Goal: Information Seeking & Learning: Learn about a topic

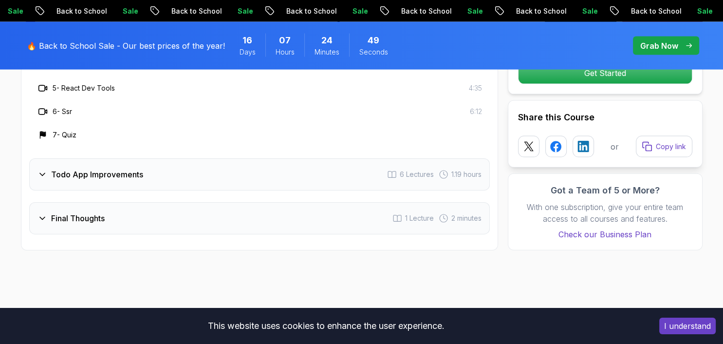
scroll to position [2137, 0]
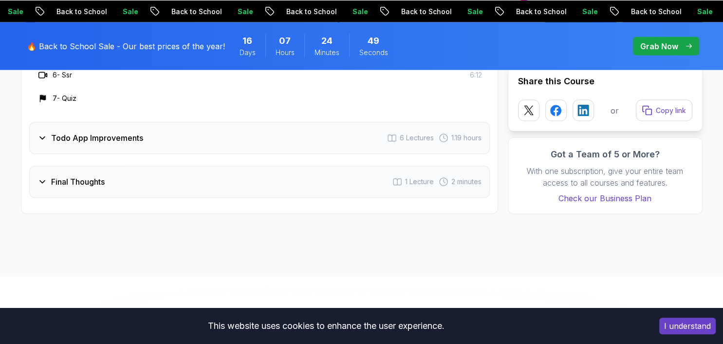
click at [142, 128] on div "Todo App Improvements 6 Lectures 1.19 hours" at bounding box center [259, 138] width 461 height 32
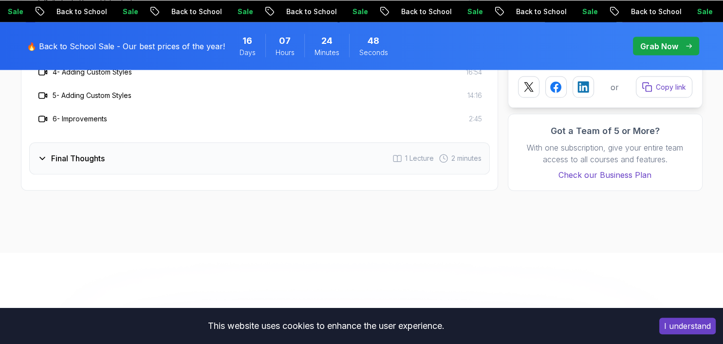
click at [126, 143] on div "Final Thoughts 1 Lecture 2 minutes" at bounding box center [259, 158] width 461 height 32
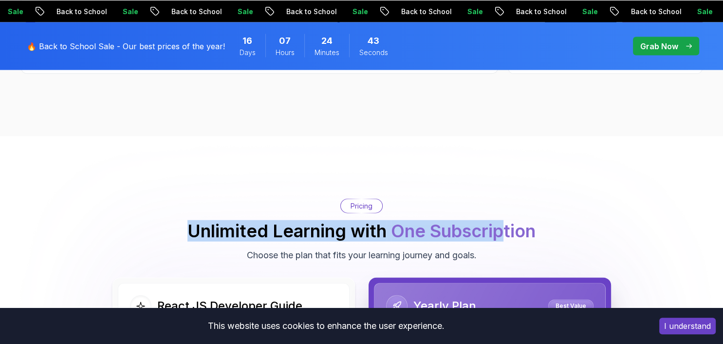
drag, startPoint x: 186, startPoint y: 222, endPoint x: 505, endPoint y: 240, distance: 318.9
click at [505, 240] on div "Pricing Unlimited Learning with One Subscription Choose the plan that fits your…" at bounding box center [362, 229] width 682 height 63
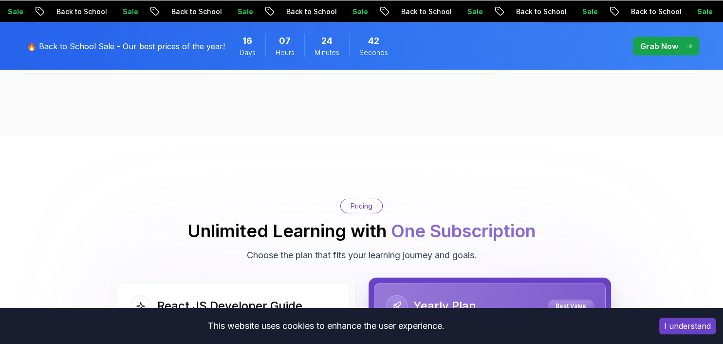
click at [496, 242] on div "Pricing Unlimited Learning with One Subscription Choose the plan that fits your…" at bounding box center [362, 229] width 682 height 63
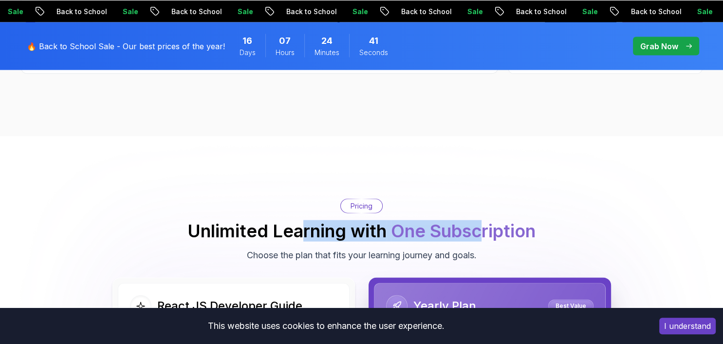
drag, startPoint x: 484, startPoint y: 244, endPoint x: 298, endPoint y: 228, distance: 187.1
click at [300, 228] on div "Pricing Unlimited Learning with One Subscription Choose the plan that fits your…" at bounding box center [362, 229] width 682 height 63
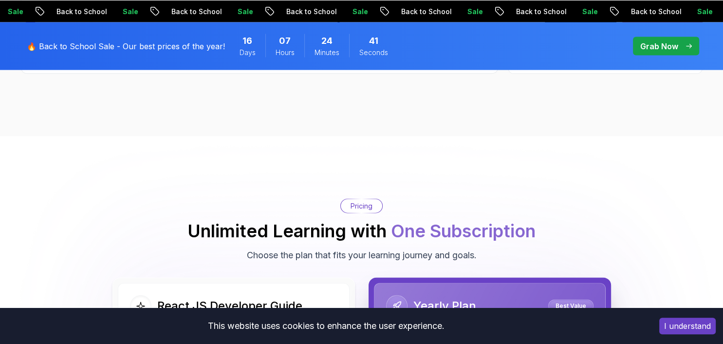
click at [196, 203] on div "Pricing Unlimited Learning with One Subscription Choose the plan that fits your…" at bounding box center [362, 229] width 682 height 63
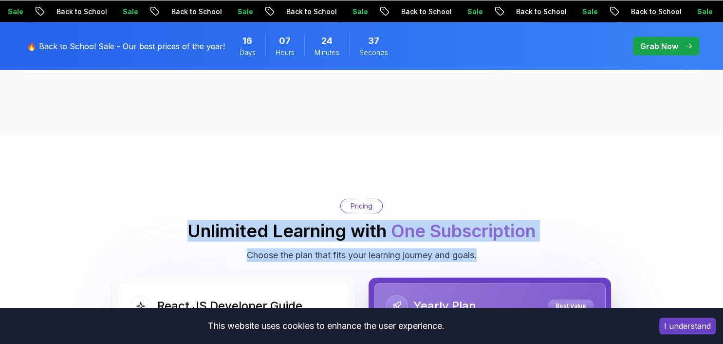
drag, startPoint x: 190, startPoint y: 216, endPoint x: 479, endPoint y: 248, distance: 290.9
click at [479, 248] on div "Pricing Unlimited Learning with One Subscription Choose the plan that fits your…" at bounding box center [362, 229] width 682 height 63
click at [477, 248] on p "Choose the plan that fits your learning journey and goals." at bounding box center [362, 255] width 230 height 14
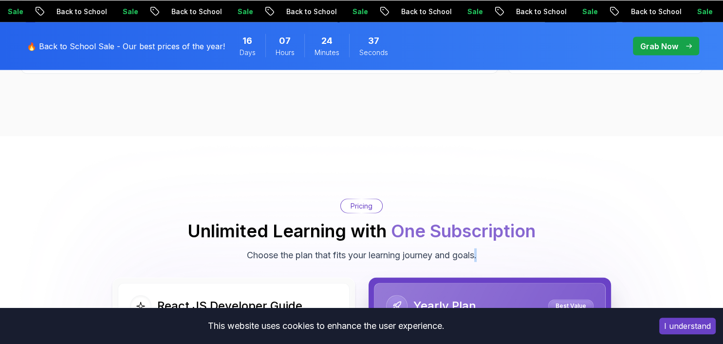
click at [477, 248] on p "Choose the plan that fits your learning journey and goals." at bounding box center [362, 255] width 230 height 14
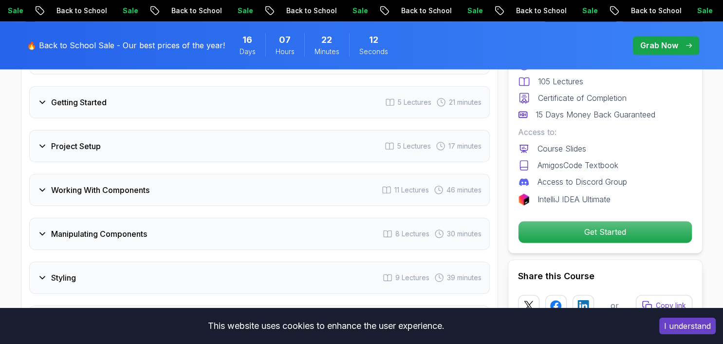
scroll to position [1417, 0]
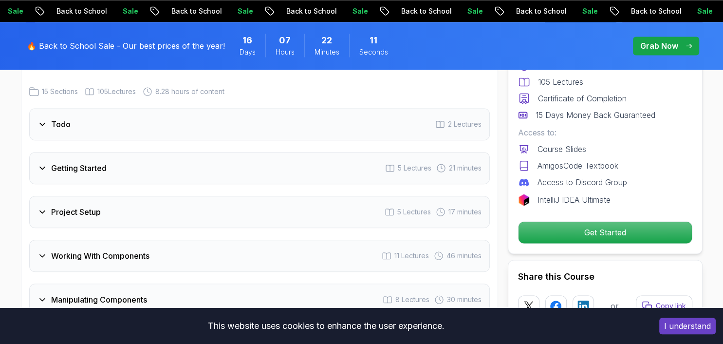
click at [48, 155] on div "Getting Started 5 Lectures 21 minutes" at bounding box center [259, 168] width 461 height 32
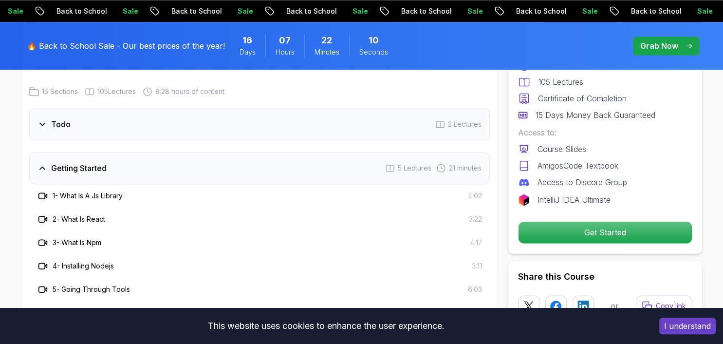
click at [36, 167] on div "Getting Started 5 Lectures 21 minutes" at bounding box center [259, 168] width 461 height 32
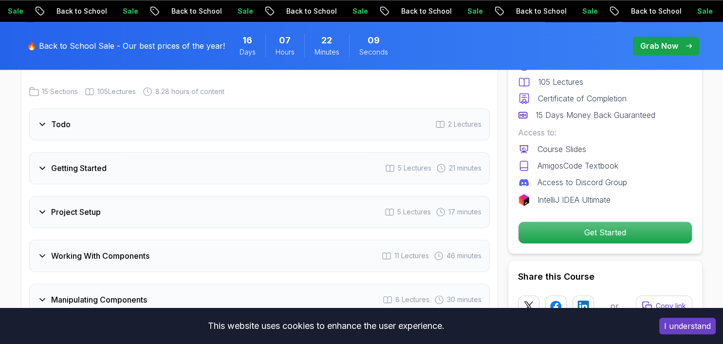
click at [44, 207] on icon at bounding box center [42, 212] width 10 height 10
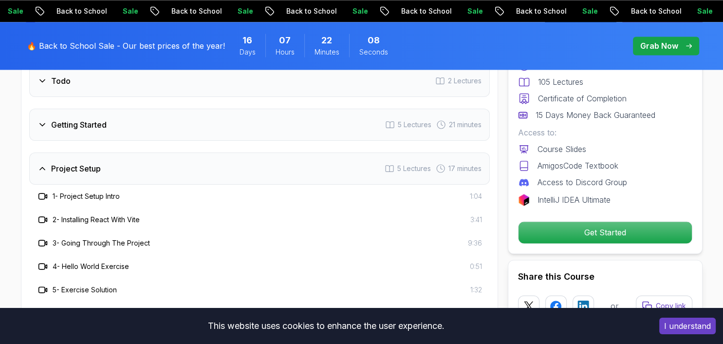
scroll to position [1468, 0]
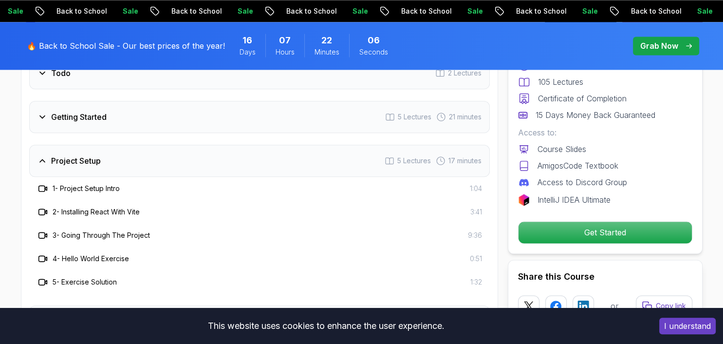
click at [44, 156] on icon at bounding box center [42, 161] width 10 height 10
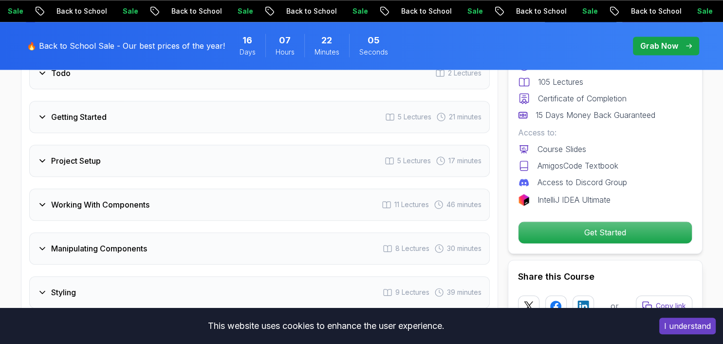
click at [41, 200] on icon at bounding box center [42, 205] width 10 height 10
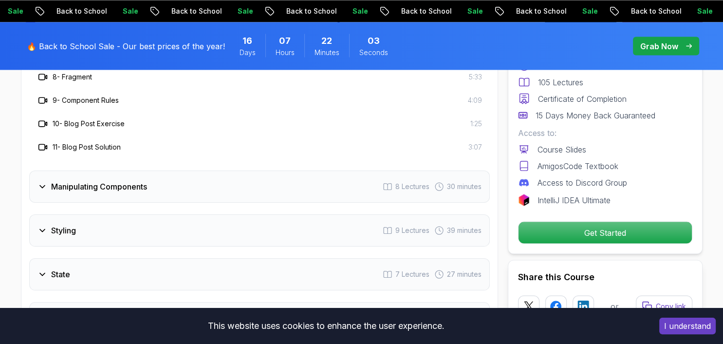
scroll to position [1829, 0]
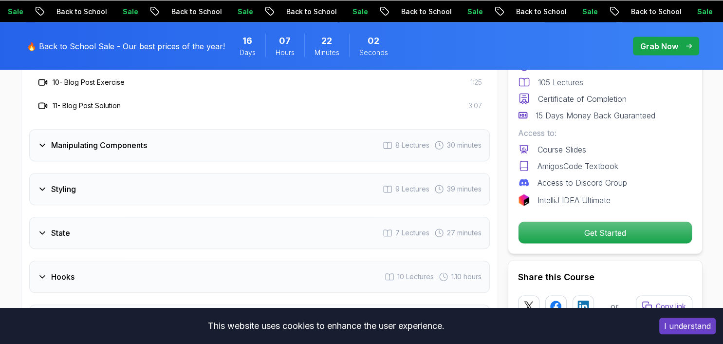
click at [48, 139] on div "Manipulating Components" at bounding box center [92, 145] width 110 height 12
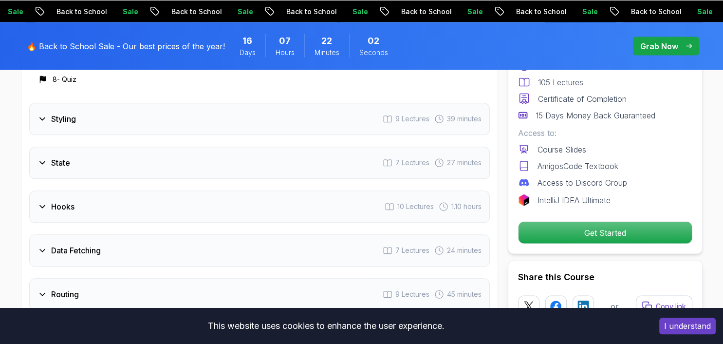
click at [43, 158] on icon at bounding box center [42, 163] width 10 height 10
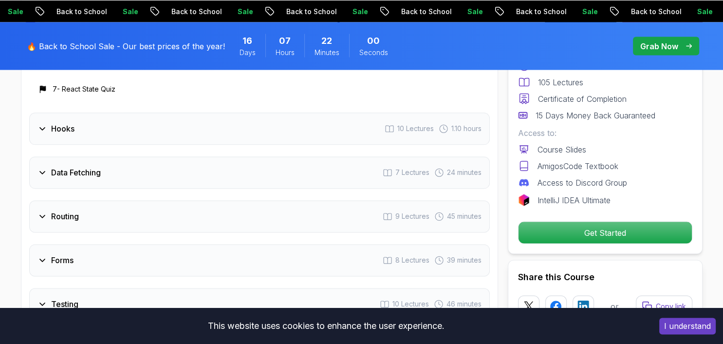
scroll to position [1880, 0]
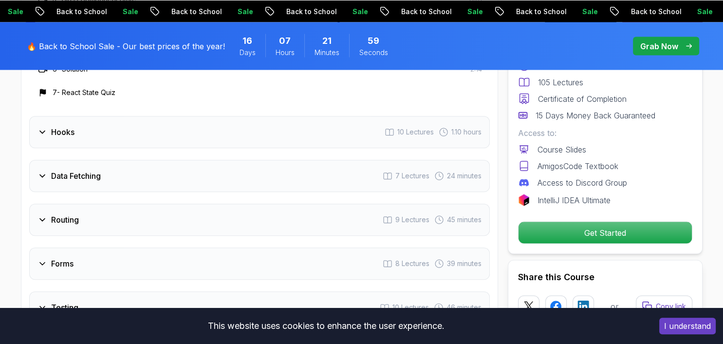
click at [44, 130] on div "Hooks 10 Lectures 1.10 hours" at bounding box center [259, 132] width 461 height 32
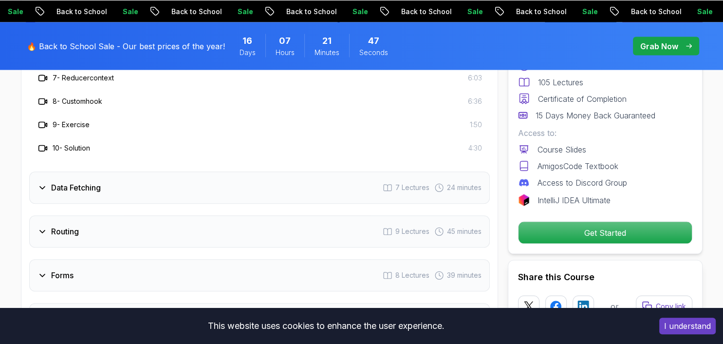
scroll to position [1983, 0]
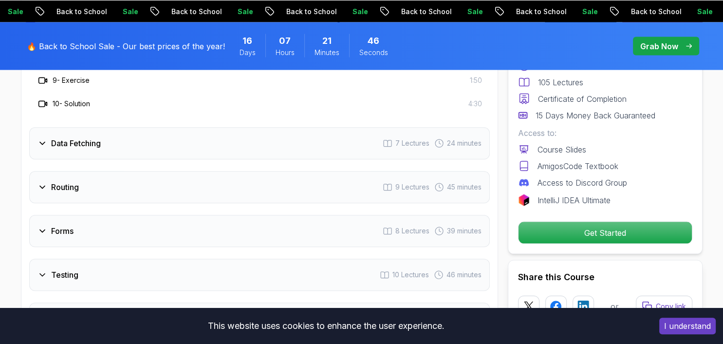
click at [38, 138] on icon at bounding box center [42, 143] width 10 height 10
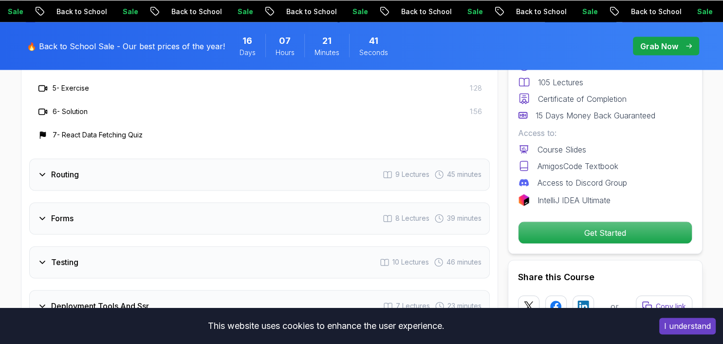
scroll to position [1932, 0]
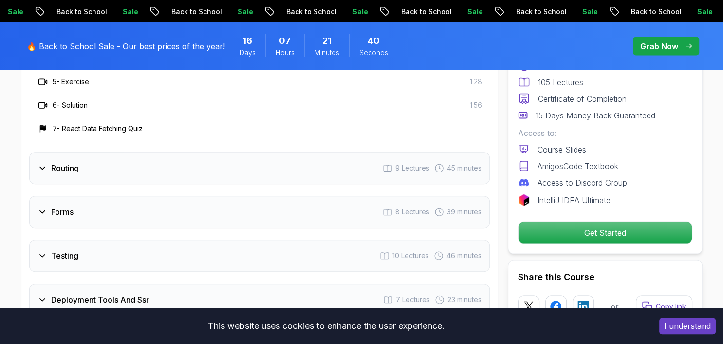
click at [44, 163] on icon at bounding box center [42, 168] width 10 height 10
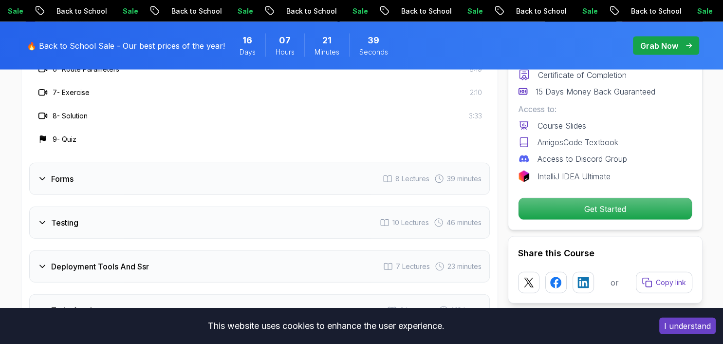
scroll to position [2034, 0]
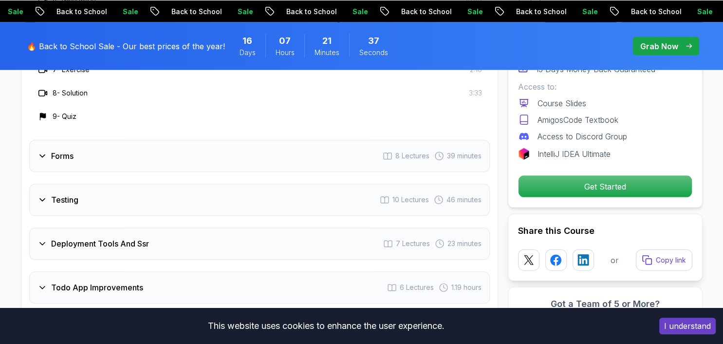
click at [44, 152] on icon at bounding box center [42, 156] width 10 height 10
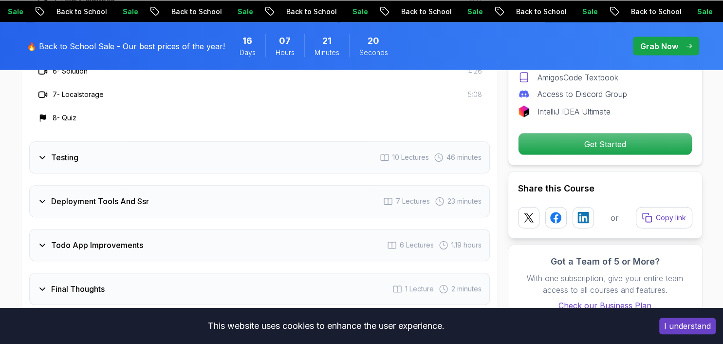
scroll to position [2086, 0]
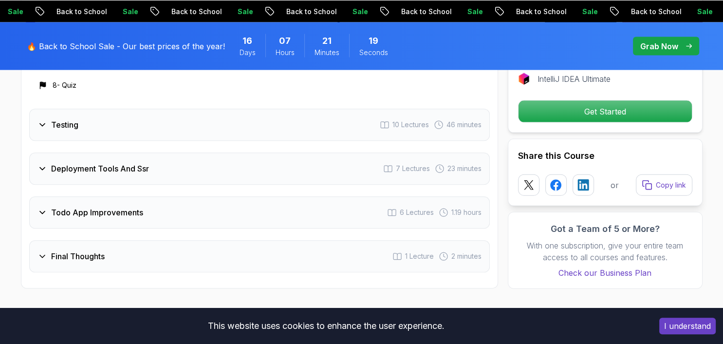
click at [44, 164] on icon at bounding box center [42, 169] width 10 height 10
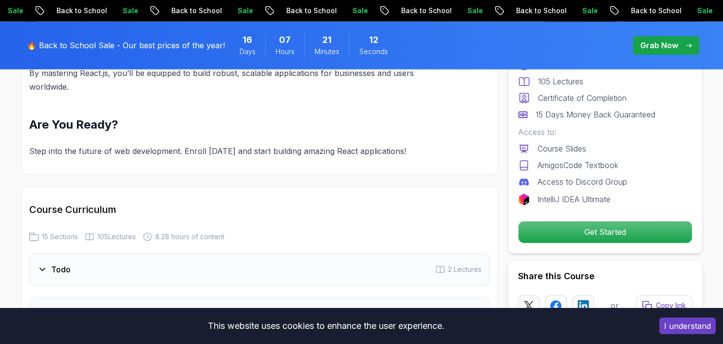
scroll to position [1263, 0]
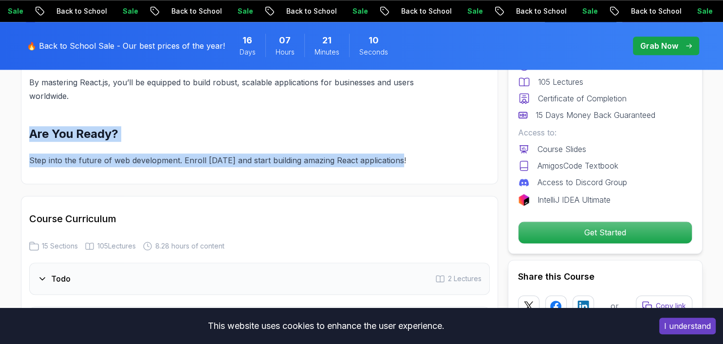
drag, startPoint x: 33, startPoint y: 131, endPoint x: 435, endPoint y: 164, distance: 404.0
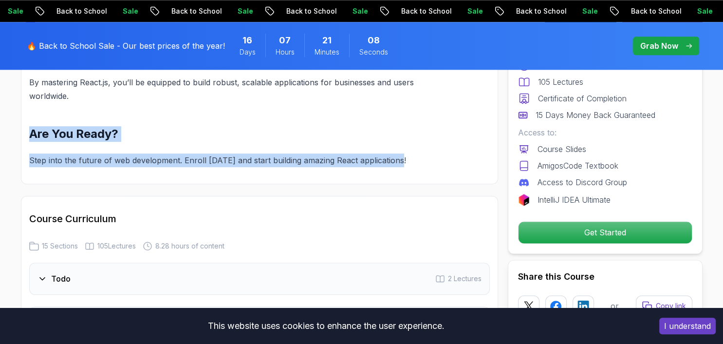
drag, startPoint x: 404, startPoint y: 154, endPoint x: 27, endPoint y: 132, distance: 377.5
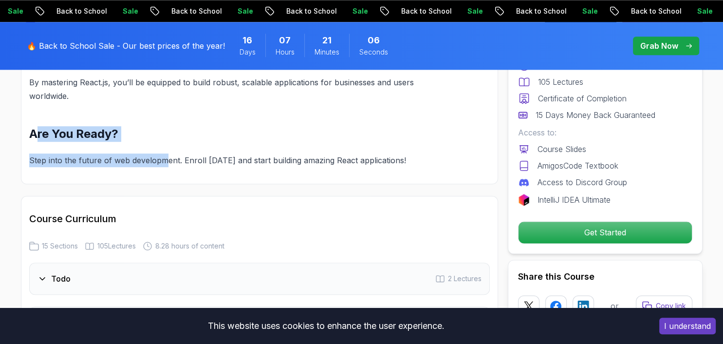
drag, startPoint x: 34, startPoint y: 125, endPoint x: 162, endPoint y: 147, distance: 130.0
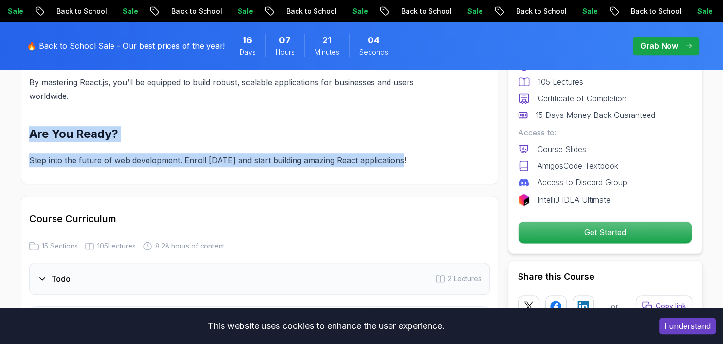
drag, startPoint x: 28, startPoint y: 126, endPoint x: 411, endPoint y: 148, distance: 383.4
click at [411, 153] on p "Step into the future of web development. Enroll [DATE] and start building amazi…" at bounding box center [236, 160] width 414 height 14
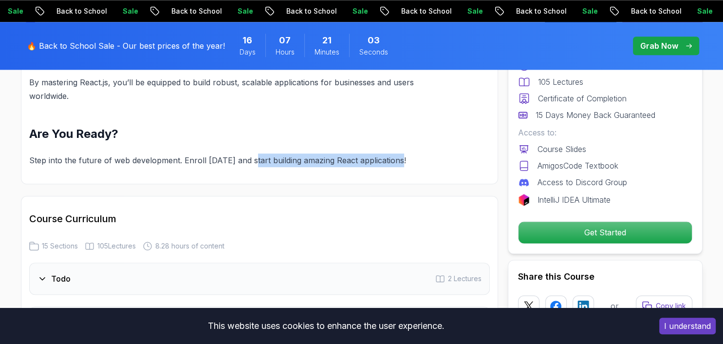
drag, startPoint x: 407, startPoint y: 152, endPoint x: 204, endPoint y: 169, distance: 203.7
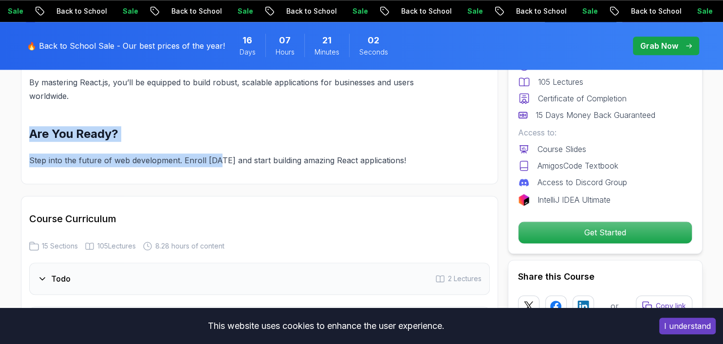
drag, startPoint x: 204, startPoint y: 169, endPoint x: 19, endPoint y: 141, distance: 187.6
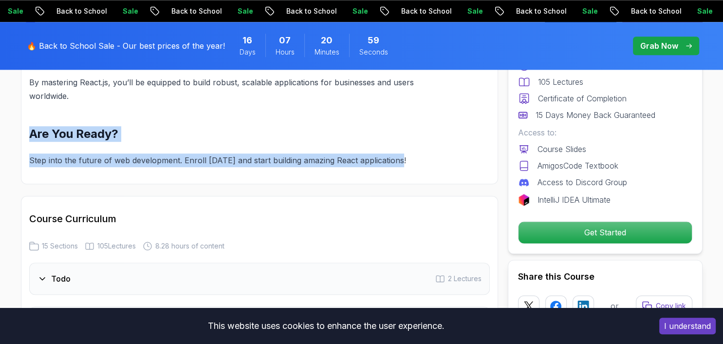
drag, startPoint x: 31, startPoint y: 129, endPoint x: 402, endPoint y: 150, distance: 371.1
click at [402, 153] on p "Step into the future of web development. Enroll [DATE] and start building amazi…" at bounding box center [236, 160] width 414 height 14
drag, startPoint x: 402, startPoint y: 152, endPoint x: 25, endPoint y: 134, distance: 376.8
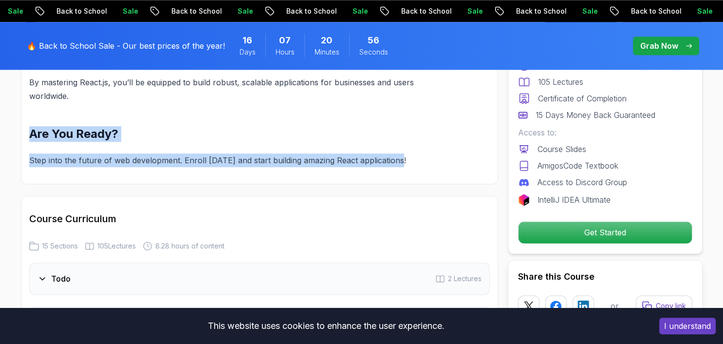
drag, startPoint x: 29, startPoint y: 125, endPoint x: 436, endPoint y: 166, distance: 408.6
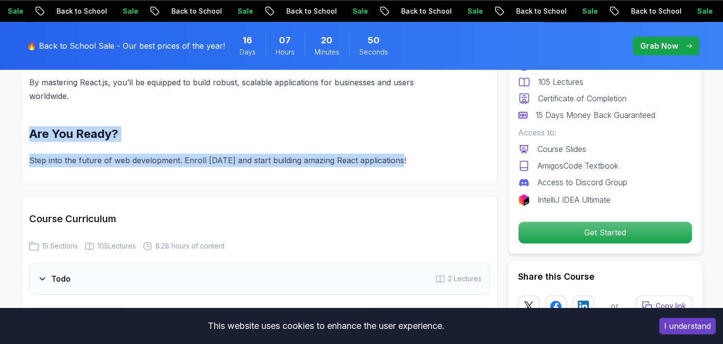
drag, startPoint x: 415, startPoint y: 160, endPoint x: 24, endPoint y: 124, distance: 392.6
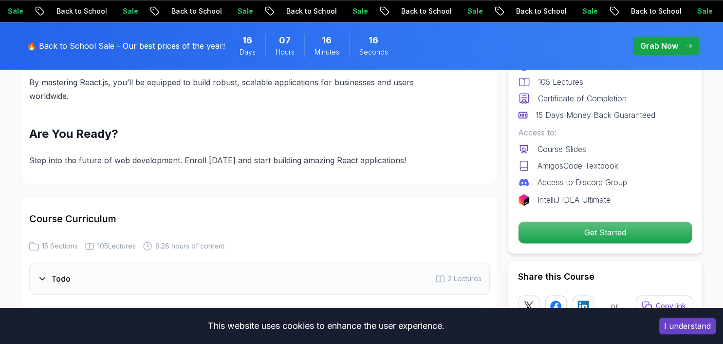
drag, startPoint x: 198, startPoint y: 106, endPoint x: 180, endPoint y: 106, distance: 17.5
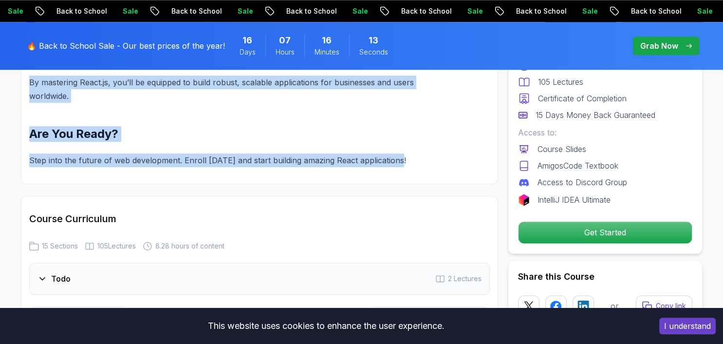
drag, startPoint x: 31, startPoint y: 77, endPoint x: 401, endPoint y: 173, distance: 382.7
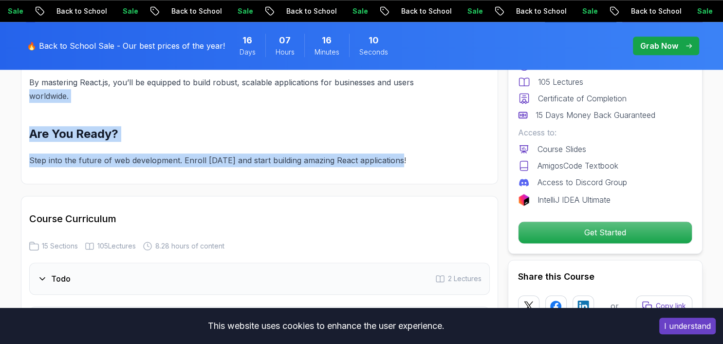
drag, startPoint x: 403, startPoint y: 154, endPoint x: 31, endPoint y: 87, distance: 377.5
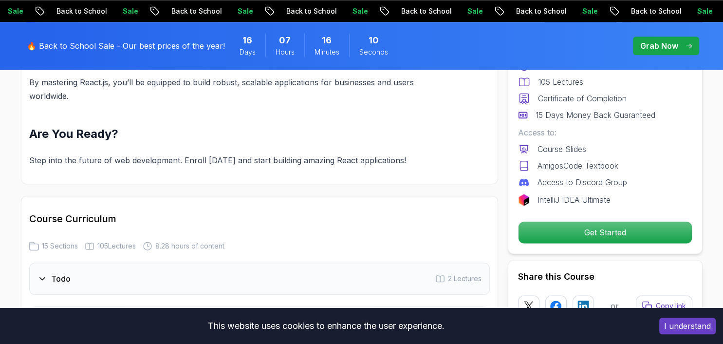
click at [31, 85] on p "By mastering React.js, you’ll be equipped to build robust, scalable application…" at bounding box center [236, 88] width 414 height 27
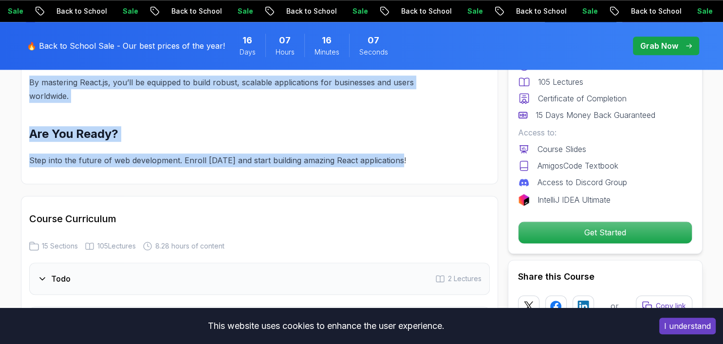
drag, startPoint x: 30, startPoint y: 76, endPoint x: 399, endPoint y: 164, distance: 379.8
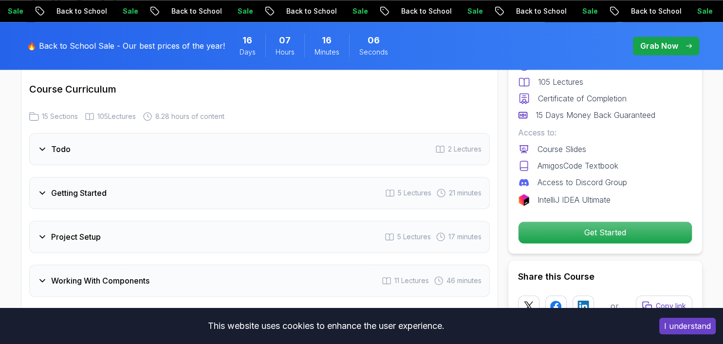
scroll to position [1417, 0]
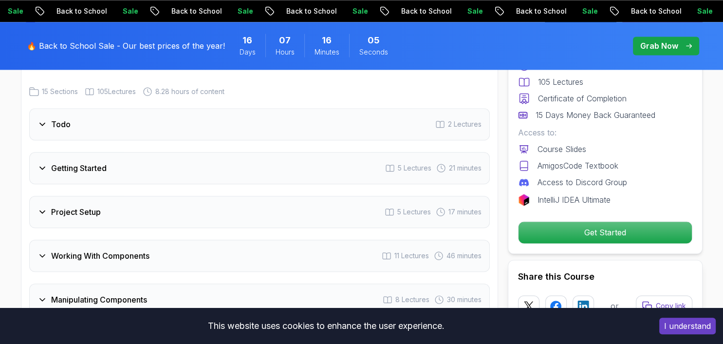
click at [118, 126] on div "Todo 2 Lectures" at bounding box center [259, 124] width 461 height 32
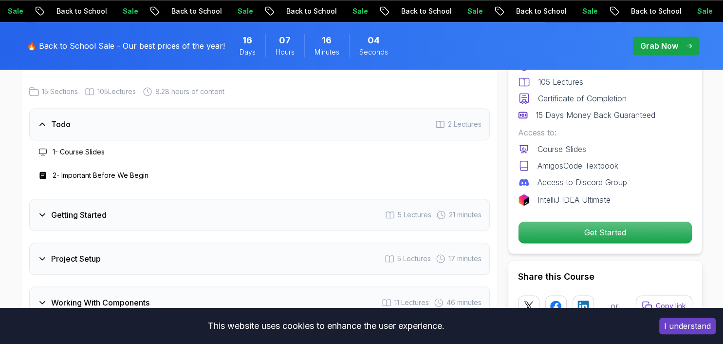
click at [127, 208] on div "Getting Started 5 Lectures 21 minutes" at bounding box center [259, 215] width 461 height 32
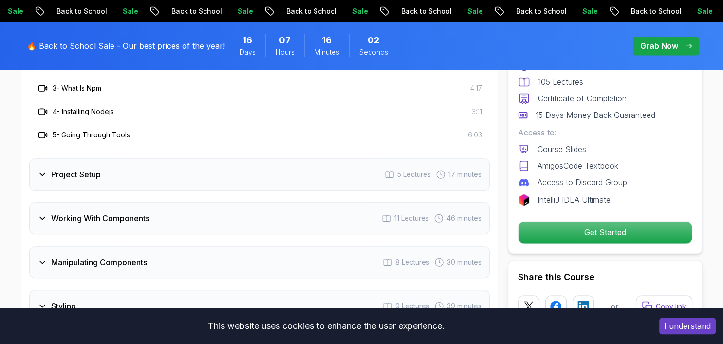
click at [170, 168] on div "Project Setup 5 Lectures 17 minutes" at bounding box center [259, 174] width 461 height 32
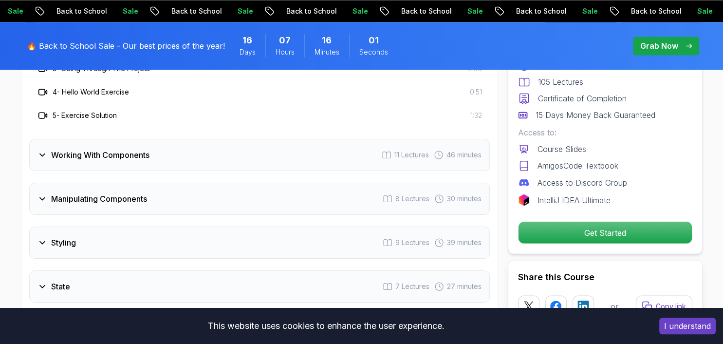
scroll to position [1674, 0]
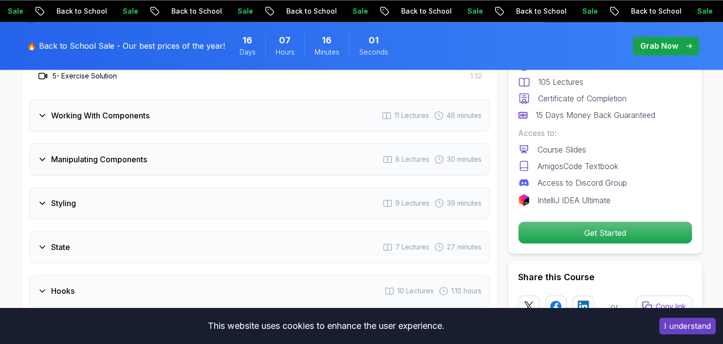
click at [201, 110] on div "Working With Components 11 Lectures 46 minutes" at bounding box center [259, 115] width 461 height 32
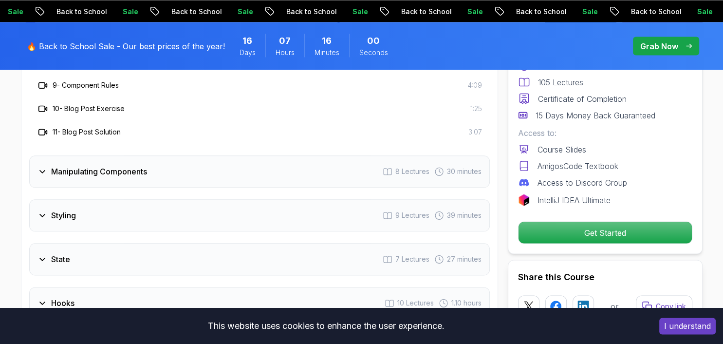
scroll to position [1829, 0]
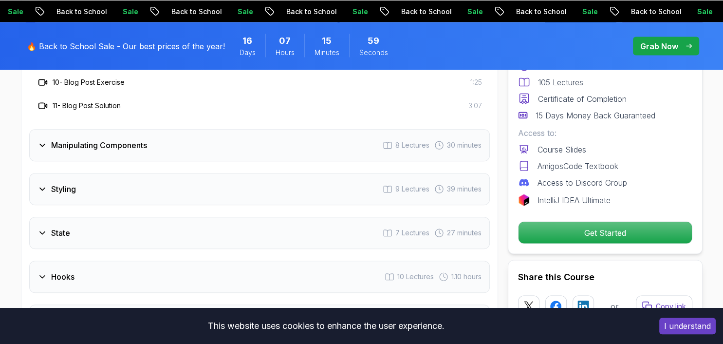
click at [174, 151] on div "Manipulating Components 8 Lectures 30 minutes" at bounding box center [259, 145] width 461 height 32
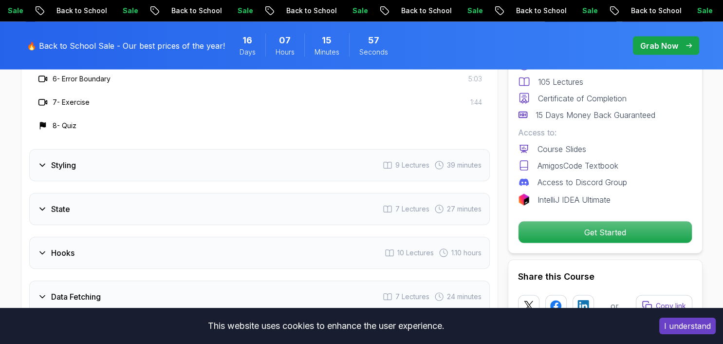
scroll to position [1777, 0]
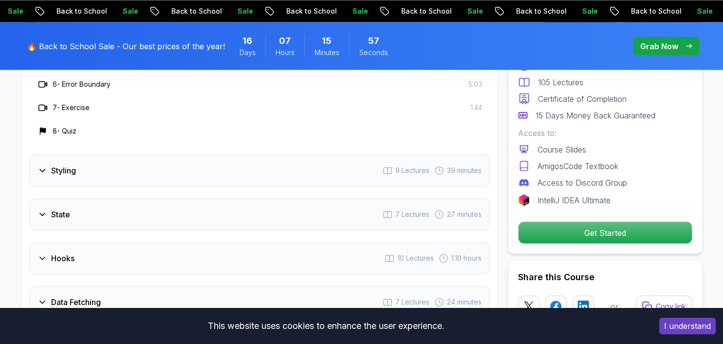
click at [142, 154] on div "Styling 9 Lectures 39 minutes" at bounding box center [259, 170] width 461 height 32
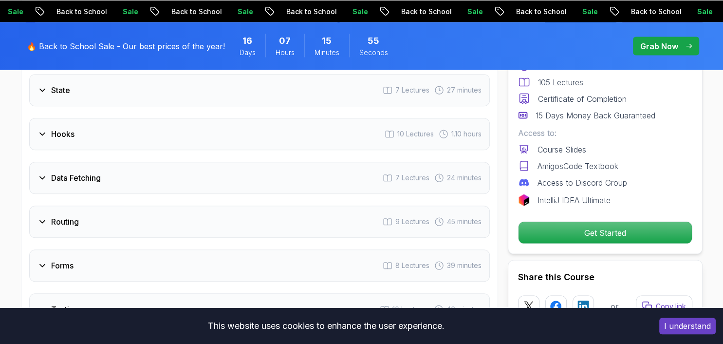
scroll to position [1932, 0]
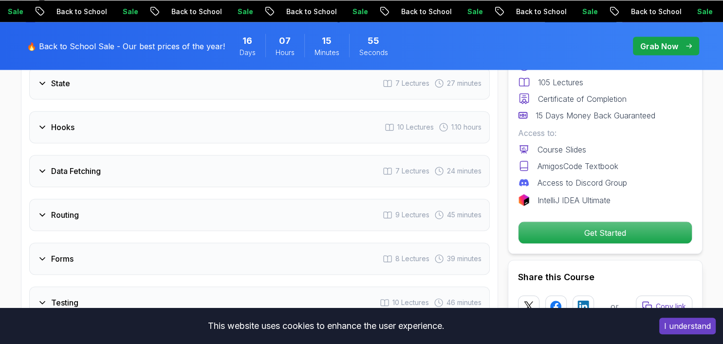
click at [162, 120] on div "Hooks 10 Lectures 1.10 hours" at bounding box center [259, 127] width 461 height 32
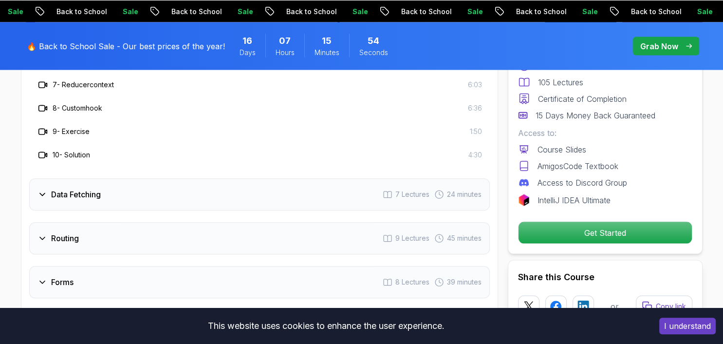
click at [151, 178] on div "Data Fetching 7 Lectures 24 minutes" at bounding box center [259, 194] width 461 height 32
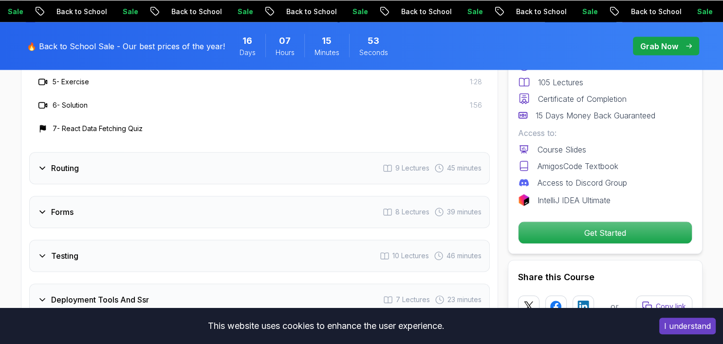
click at [154, 157] on div "Routing 9 Lectures 45 minutes" at bounding box center [259, 168] width 461 height 32
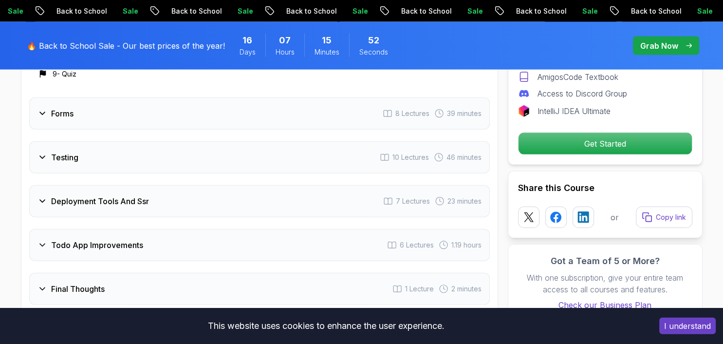
scroll to position [2086, 0]
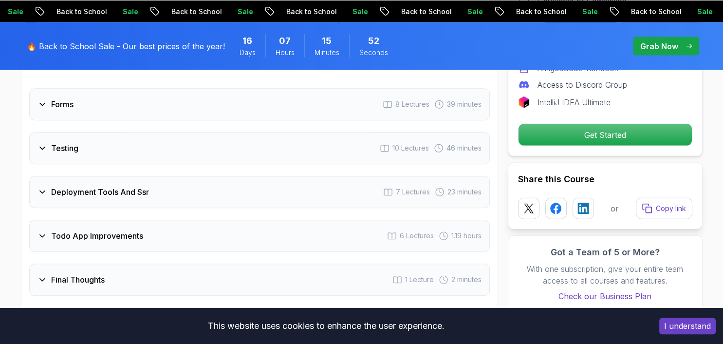
click at [170, 101] on div "Forms 8 Lectures 39 minutes" at bounding box center [259, 104] width 461 height 32
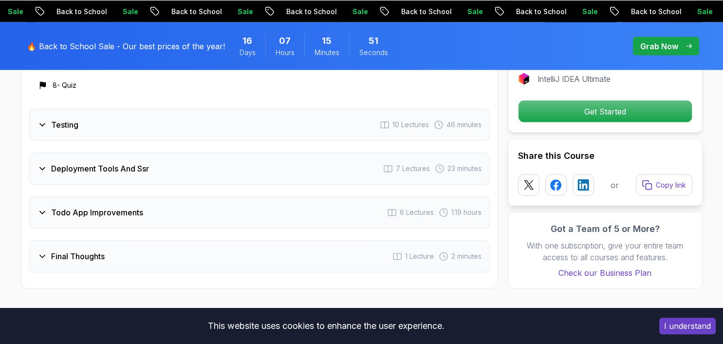
click at [182, 119] on div "Testing 10 Lectures 46 minutes" at bounding box center [259, 125] width 461 height 32
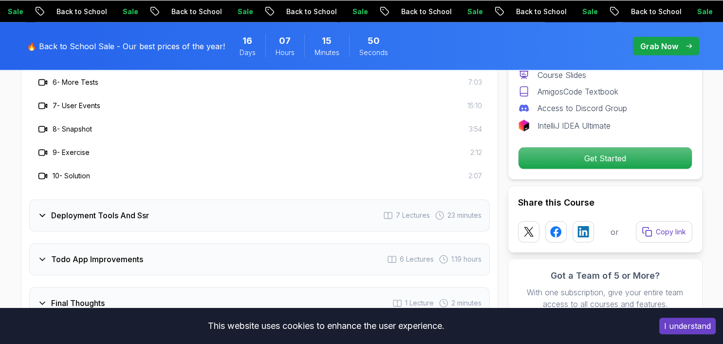
click at [170, 204] on div "Deployment Tools And Ssr 7 Lectures 23 minutes" at bounding box center [259, 215] width 461 height 32
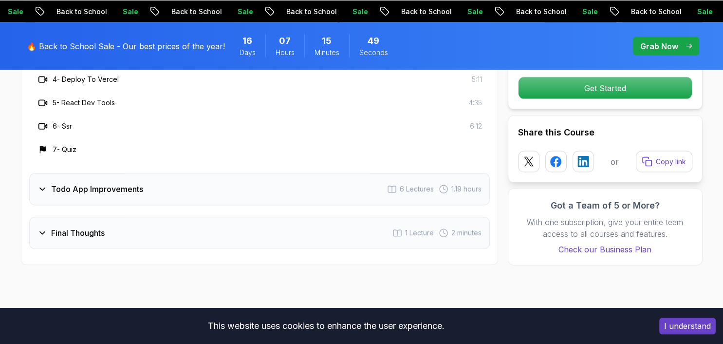
click at [175, 173] on div "Todo App Improvements 6 Lectures 1.19 hours" at bounding box center [259, 189] width 461 height 32
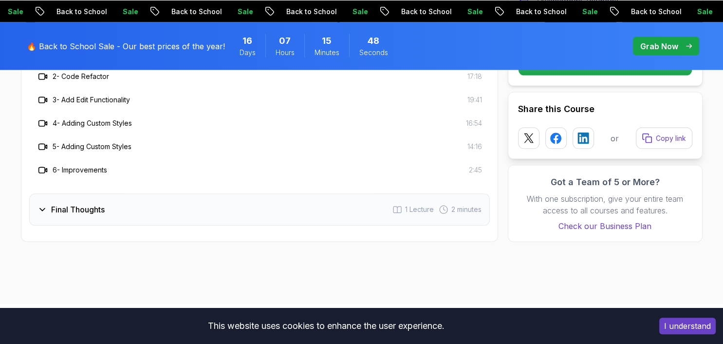
click at [172, 197] on div "Final Thoughts 1 Lecture 2 minutes" at bounding box center [259, 209] width 461 height 32
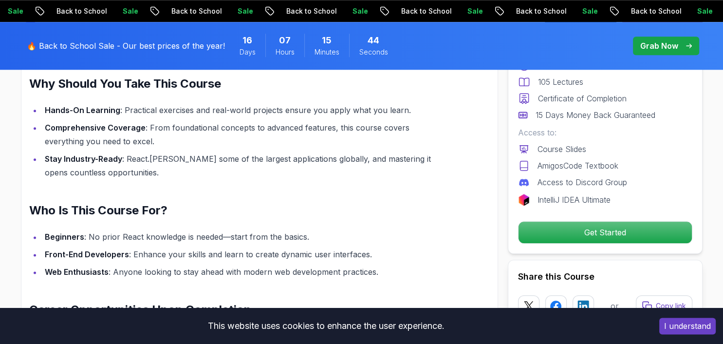
scroll to position [852, 0]
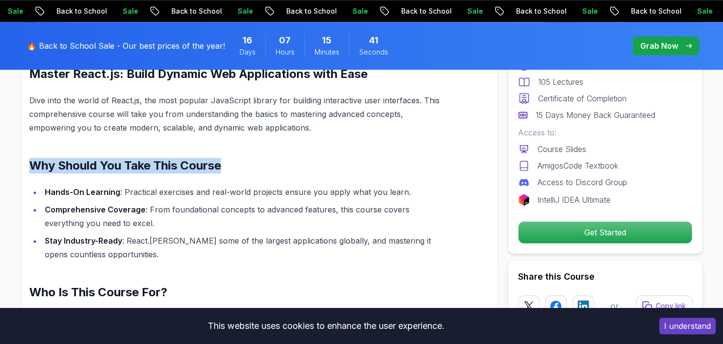
drag, startPoint x: 224, startPoint y: 155, endPoint x: 24, endPoint y: 142, distance: 200.5
click at [29, 142] on div "Master React.js: Build Dynamic Web Applications with Ease Dive into the world o…" at bounding box center [236, 315] width 414 height 545
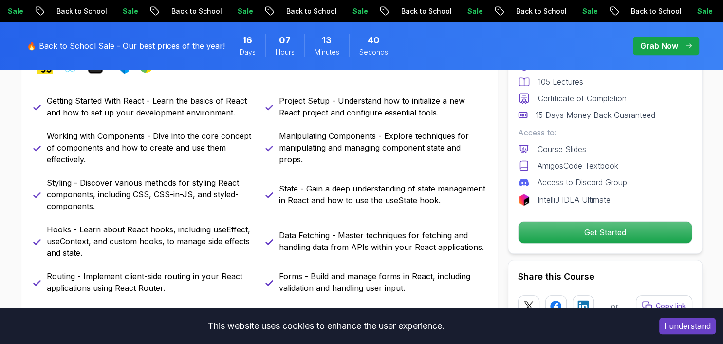
scroll to position [492, 0]
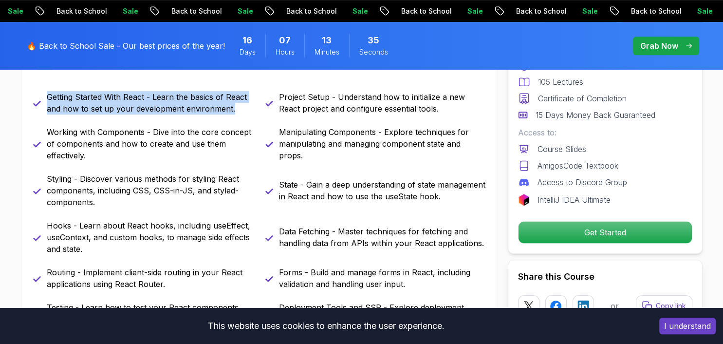
drag, startPoint x: 305, startPoint y: 150, endPoint x: 45, endPoint y: 93, distance: 266.6
click at [45, 93] on div "Getting Started With React - Learn the basics of React and how to set up your d…" at bounding box center [259, 231] width 453 height 280
click at [49, 114] on div "Getting Started With React - Learn the basics of React and how to set up your d…" at bounding box center [259, 231] width 453 height 280
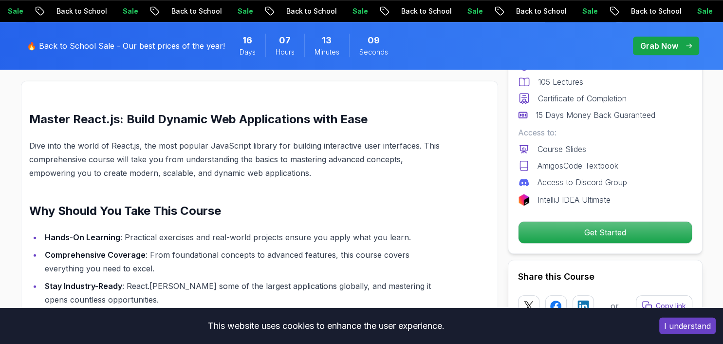
scroll to position [800, 0]
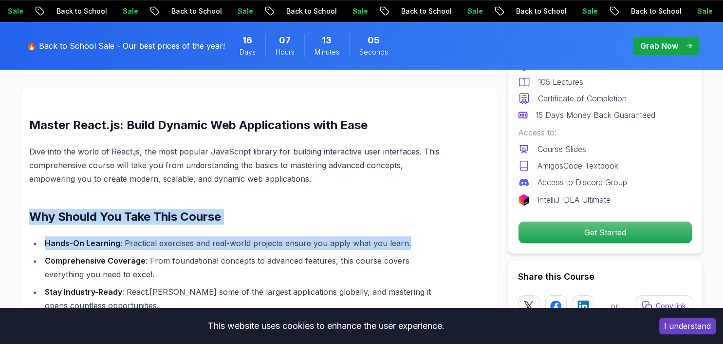
drag, startPoint x: 28, startPoint y: 205, endPoint x: 423, endPoint y: 230, distance: 395.2
click at [423, 236] on li "Hands-On Learning : Practical exercises and real-world projects ensure you appl…" at bounding box center [243, 243] width 402 height 14
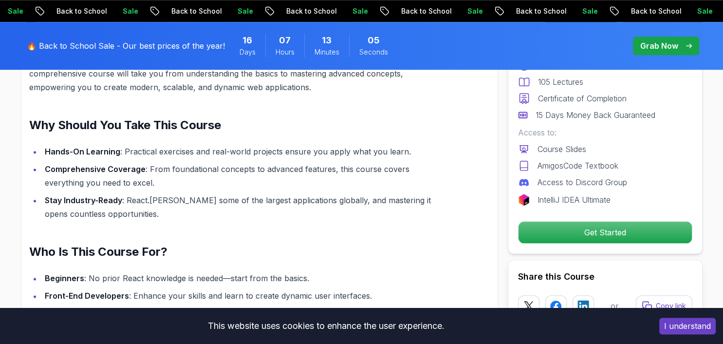
scroll to position [903, 0]
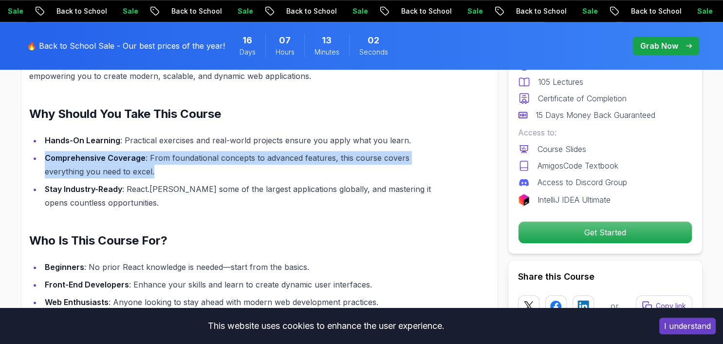
drag, startPoint x: 44, startPoint y: 149, endPoint x: 149, endPoint y: 170, distance: 106.9
click at [149, 170] on ul "Hands-On Learning : Practical exercises and real-world projects ensure you appl…" at bounding box center [236, 171] width 414 height 76
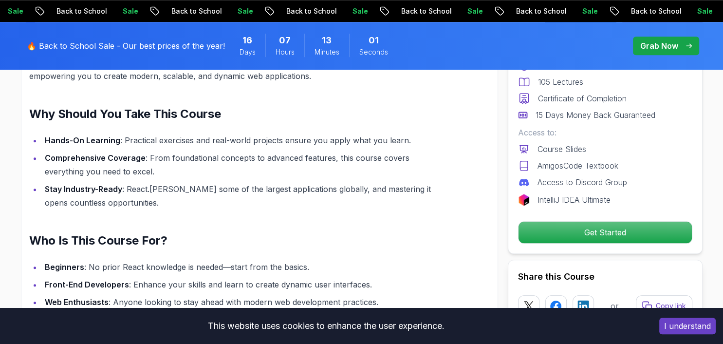
click at [149, 170] on ul "Hands-On Learning : Practical exercises and real-world projects ensure you appl…" at bounding box center [236, 171] width 414 height 76
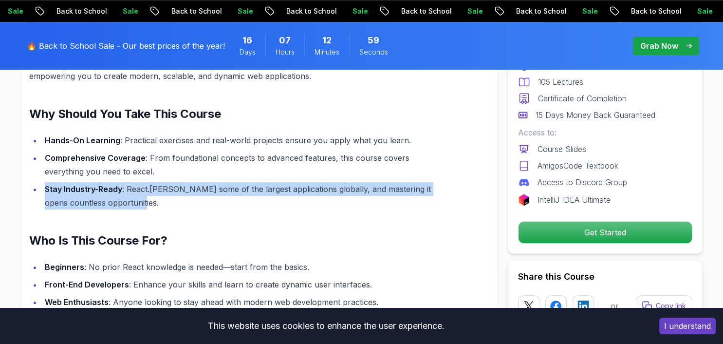
drag, startPoint x: 46, startPoint y: 180, endPoint x: 163, endPoint y: 205, distance: 119.1
click at [163, 205] on div "Master React.js: Build Dynamic Web Applications with Ease Dive into the world o…" at bounding box center [236, 271] width 414 height 512
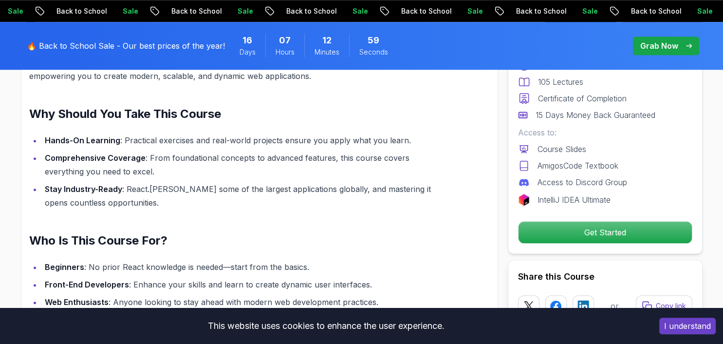
click at [163, 205] on div "Master React.js: Build Dynamic Web Applications with Ease Dive into the world o…" at bounding box center [236, 271] width 414 height 512
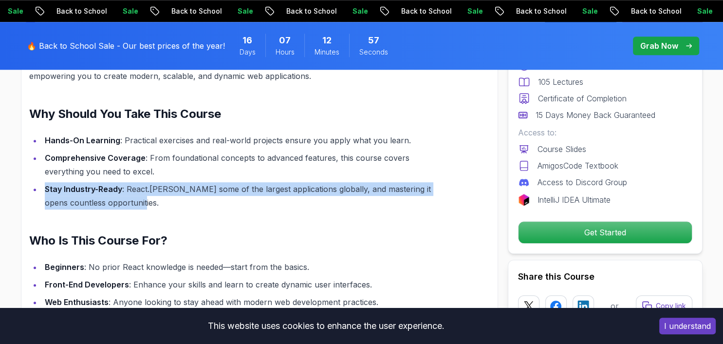
drag, startPoint x: 133, startPoint y: 195, endPoint x: 42, endPoint y: 174, distance: 94.0
click at [42, 174] on ul "Hands-On Learning : Practical exercises and real-world projects ensure you appl…" at bounding box center [236, 171] width 414 height 76
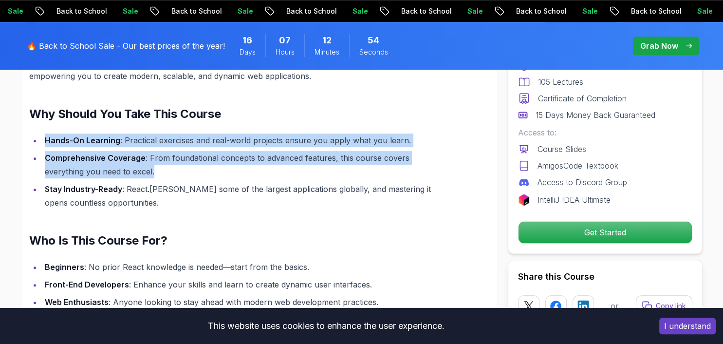
drag, startPoint x: 116, startPoint y: 165, endPoint x: 37, endPoint y: 134, distance: 84.6
click at [37, 134] on ul "Hands-On Learning : Practical exercises and real-world projects ensure you appl…" at bounding box center [236, 171] width 414 height 76
click at [42, 134] on li "Hands-On Learning : Practical exercises and real-world projects ensure you appl…" at bounding box center [243, 140] width 402 height 14
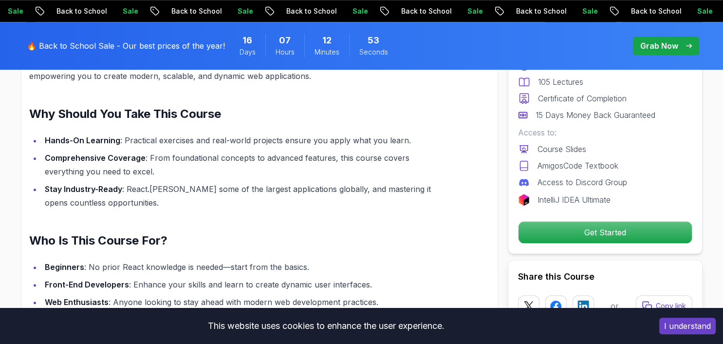
click at [46, 135] on strong "Hands-On Learning" at bounding box center [82, 140] width 75 height 10
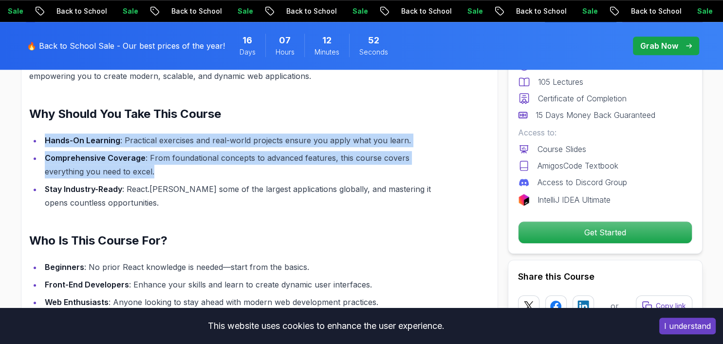
drag, startPoint x: 44, startPoint y: 130, endPoint x: 230, endPoint y: 166, distance: 189.5
click at [230, 166] on ul "Hands-On Learning : Practical exercises and real-world projects ensure you appl…" at bounding box center [236, 171] width 414 height 76
click at [230, 166] on li "Comprehensive Coverage : From foundational concepts to advanced features, this …" at bounding box center [243, 164] width 402 height 27
